Goal: Information Seeking & Learning: Learn about a topic

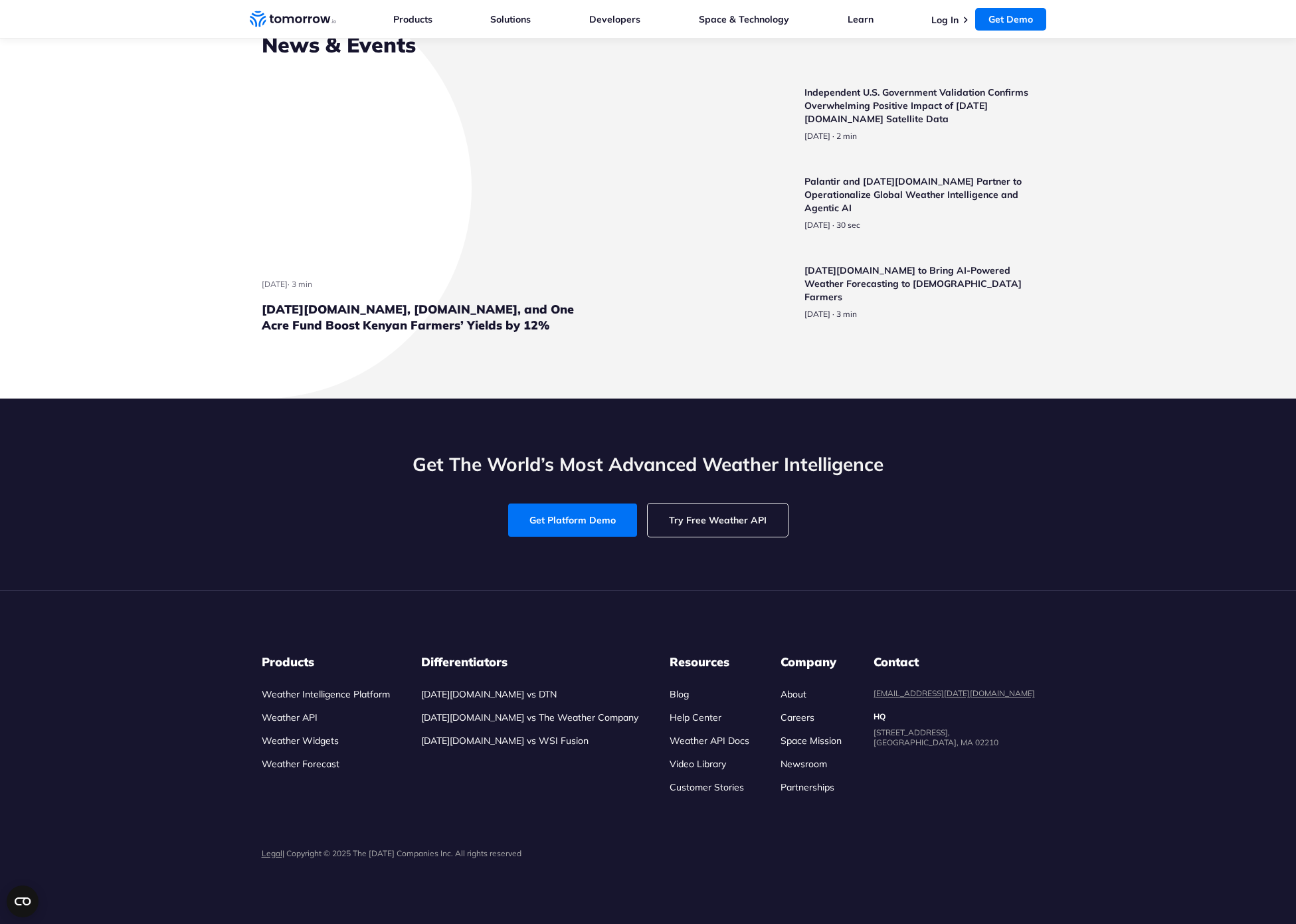
scroll to position [4828, 0]
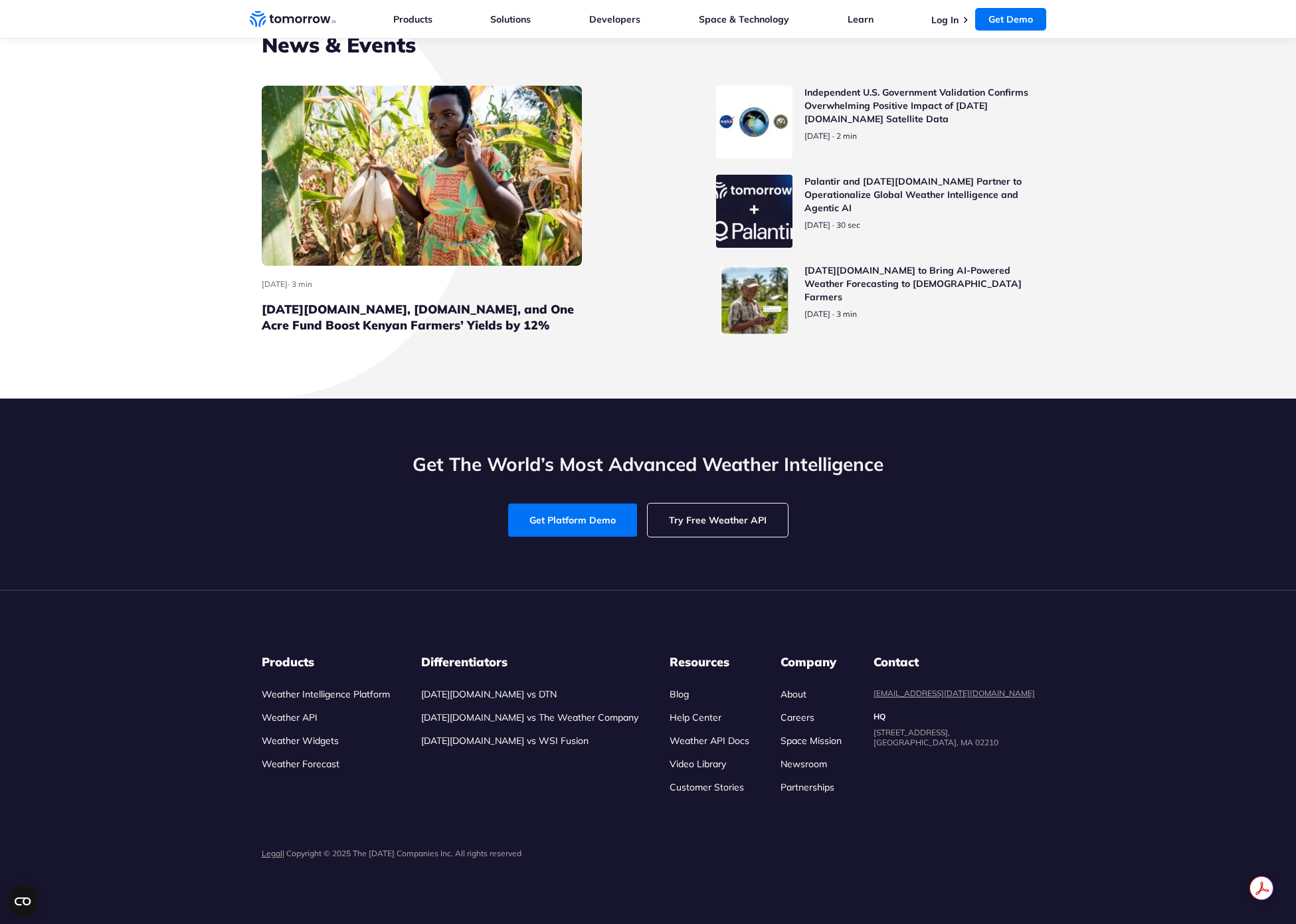
scroll to position [5265, 0]
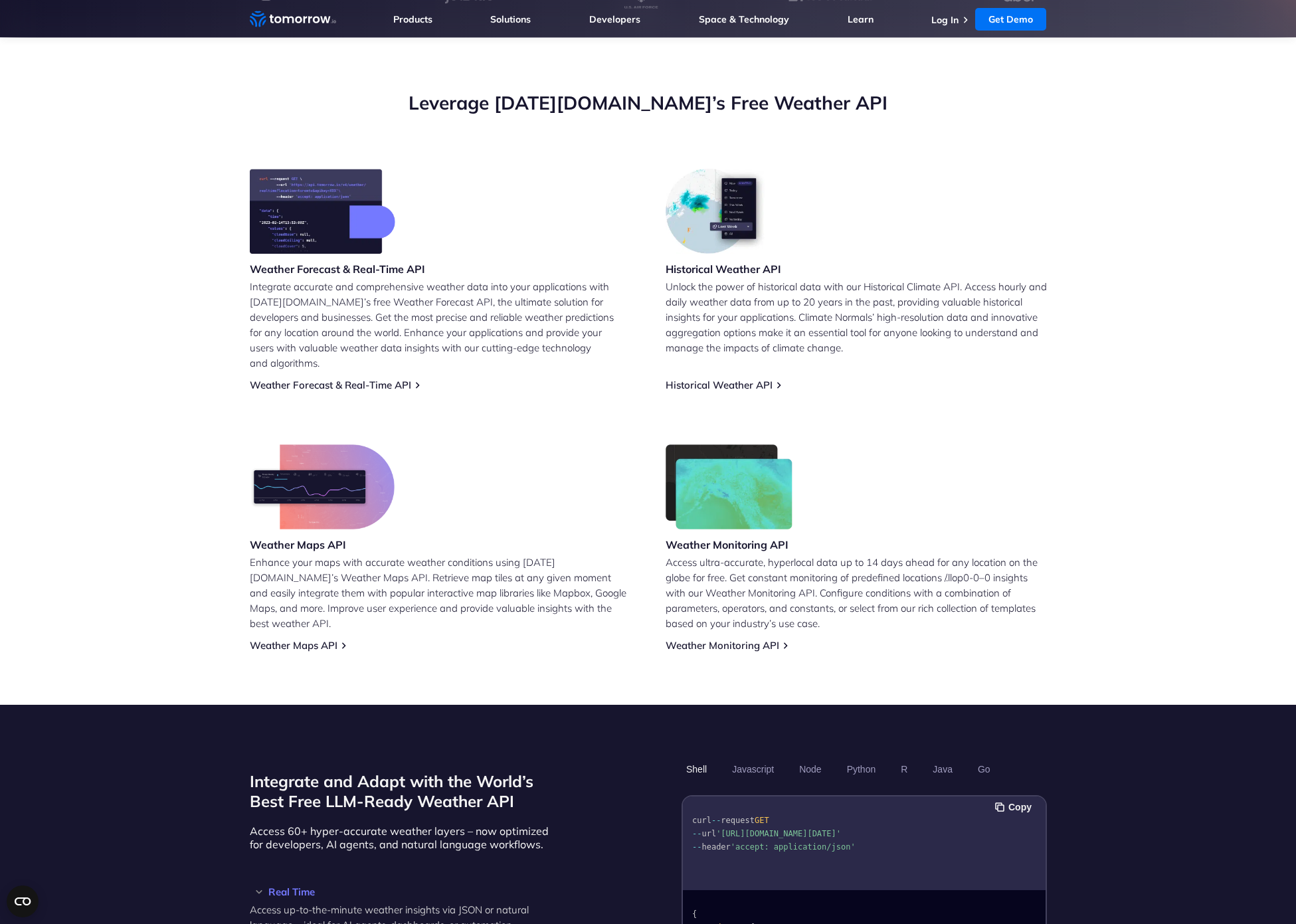
scroll to position [0, 0]
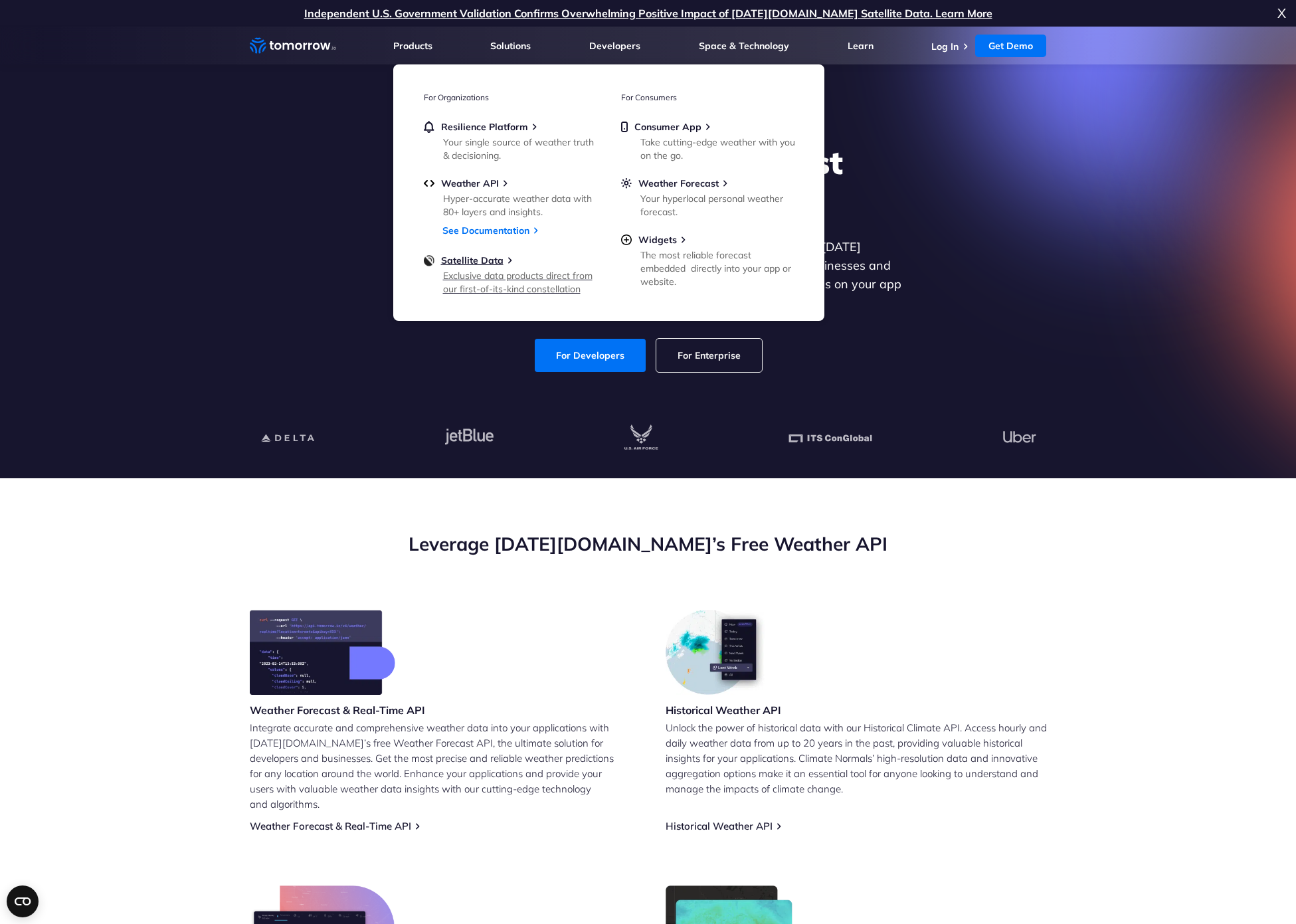
click at [505, 276] on div "Exclusive data products direct from our first-of-its-kind constellation" at bounding box center [520, 283] width 155 height 26
